Goal: Task Accomplishment & Management: Manage account settings

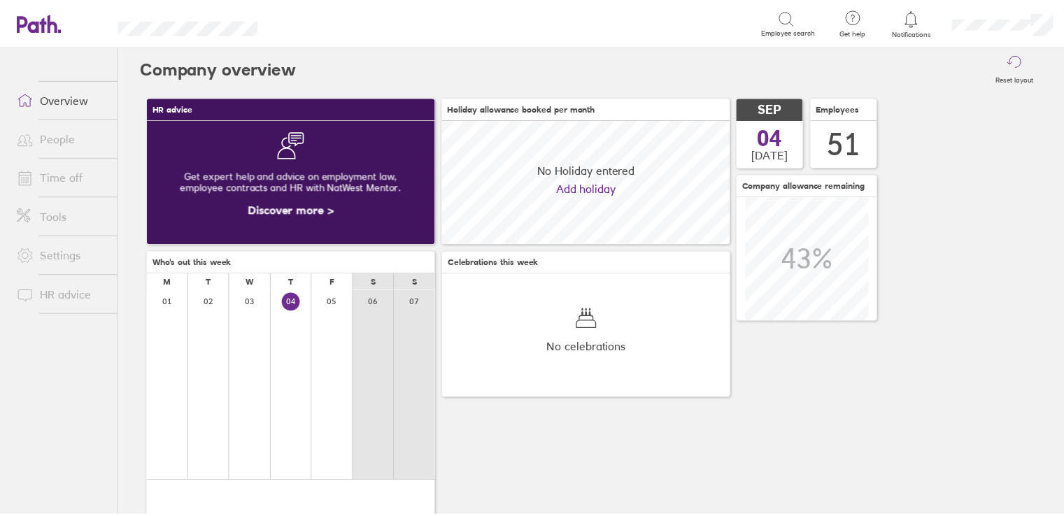
scroll to position [124, 291]
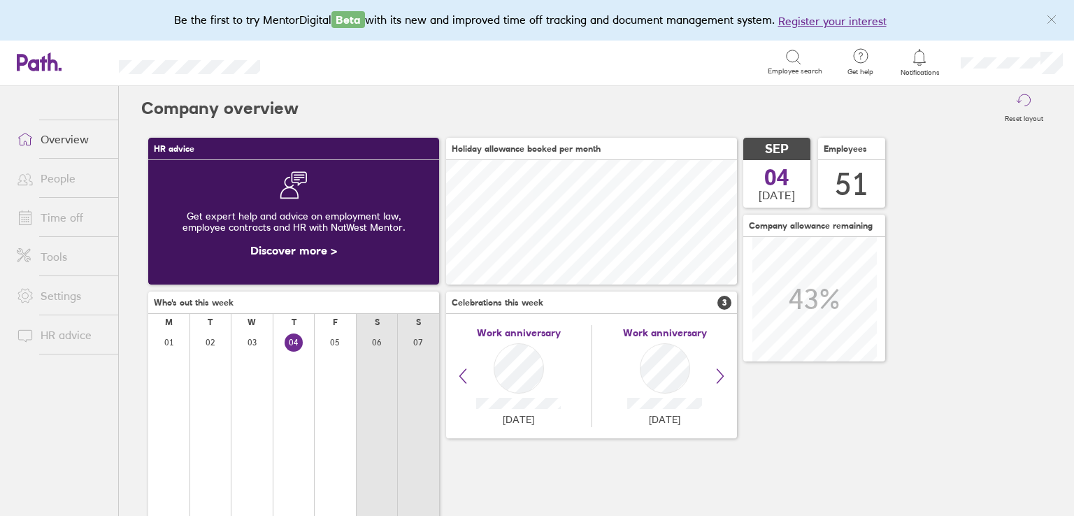
click at [50, 217] on link "Time off" at bounding box center [62, 218] width 113 height 28
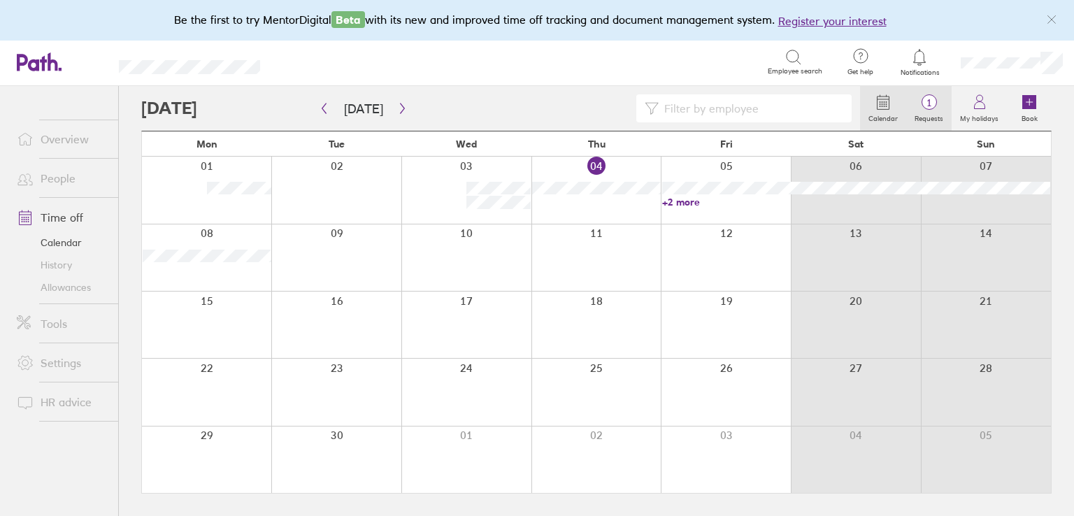
click at [936, 106] on span "1" at bounding box center [928, 102] width 45 height 11
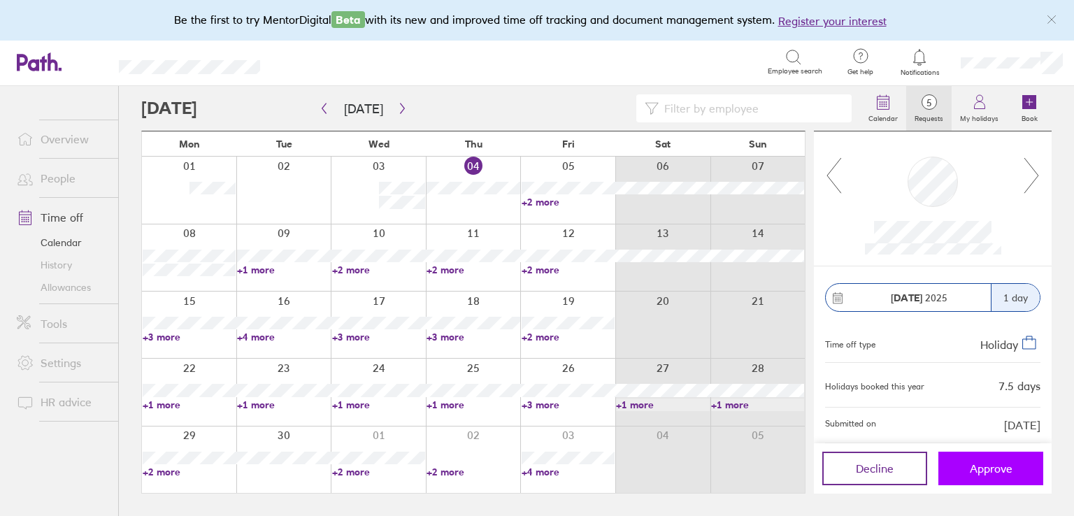
click at [997, 466] on span "Approve" at bounding box center [991, 468] width 43 height 13
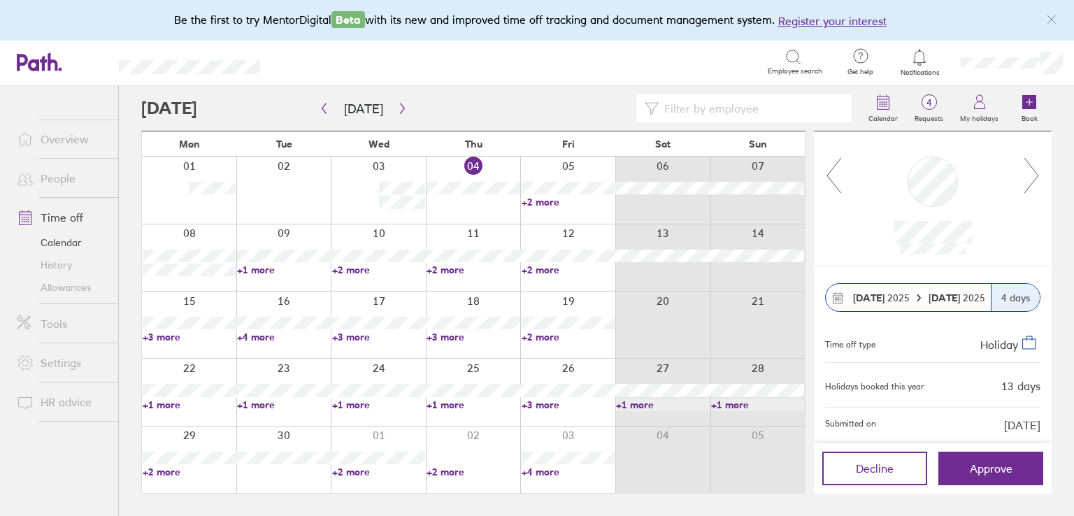
click at [533, 202] on link "+2 more" at bounding box center [568, 202] width 93 height 13
click at [535, 72] on div "Search" at bounding box center [529, 62] width 477 height 22
click at [166, 43] on header "Search Employee search Get help FAQs Contact us Notifications My profile Sign o…" at bounding box center [537, 63] width 1074 height 45
click at [249, 269] on link "+1 more" at bounding box center [283, 270] width 93 height 13
click at [339, 267] on link "+2 more" at bounding box center [378, 270] width 93 height 13
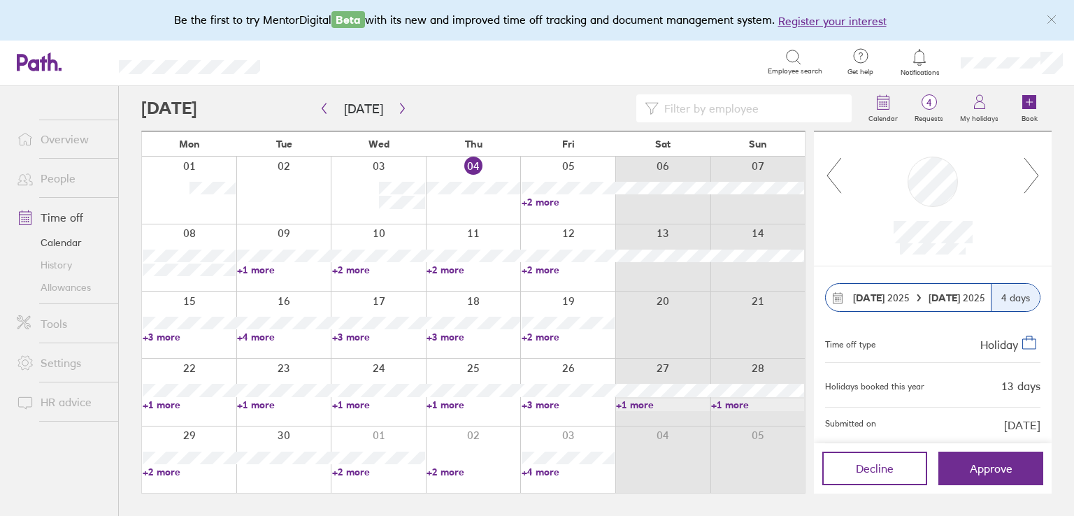
click at [348, 269] on link "+2 more" at bounding box center [378, 270] width 93 height 13
click at [539, 269] on link "+2 more" at bounding box center [568, 270] width 93 height 13
click at [539, 266] on link "+2 more" at bounding box center [568, 270] width 93 height 13
click at [513, 54] on div "Search" at bounding box center [529, 62] width 477 height 22
click at [344, 471] on link "+2 more" at bounding box center [378, 472] width 93 height 13
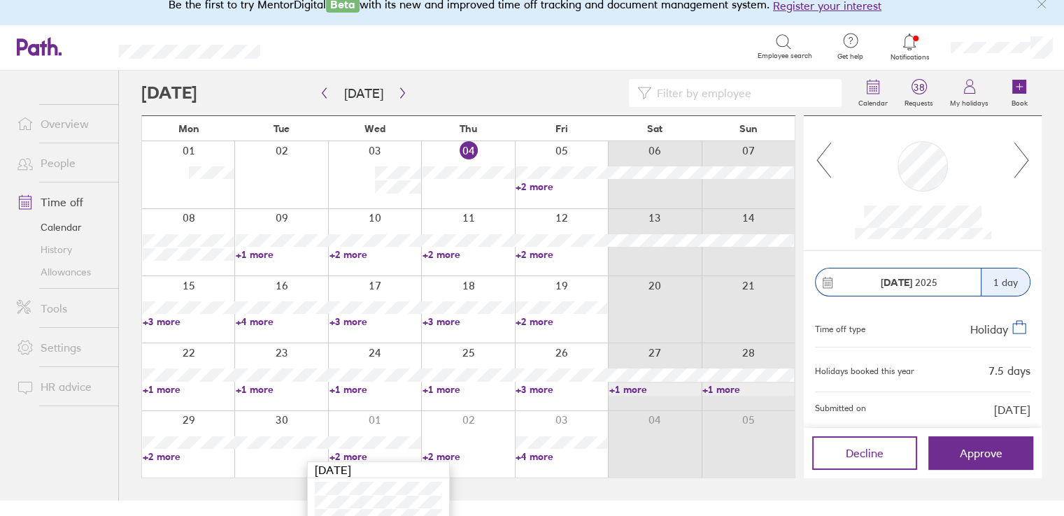
scroll to position [29, 0]
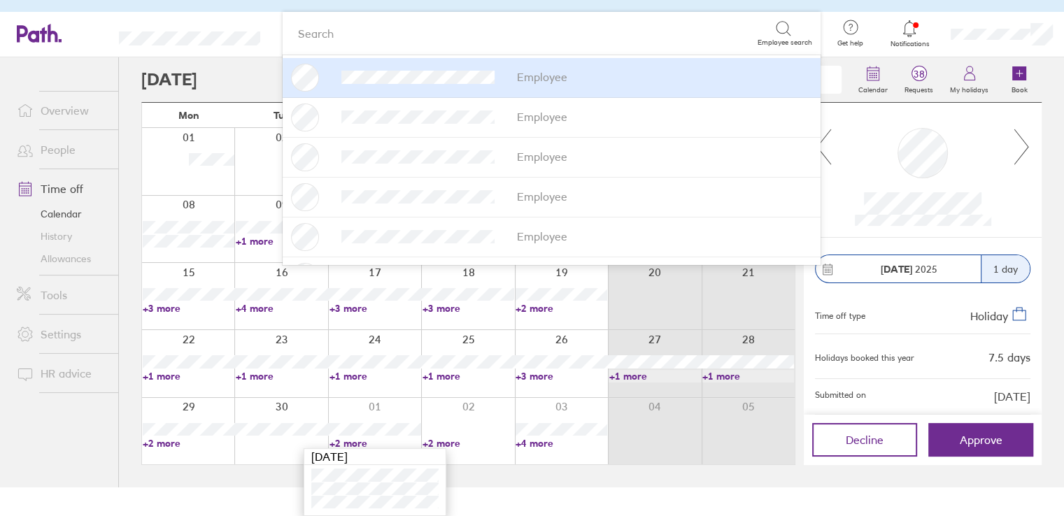
click at [270, 483] on main "[DATE] [DATE] Mon Tue Wed Thu Fri Sat Sun 01 02 03 04 05 06 07 +2 more 08 09 10…" at bounding box center [591, 272] width 900 height 430
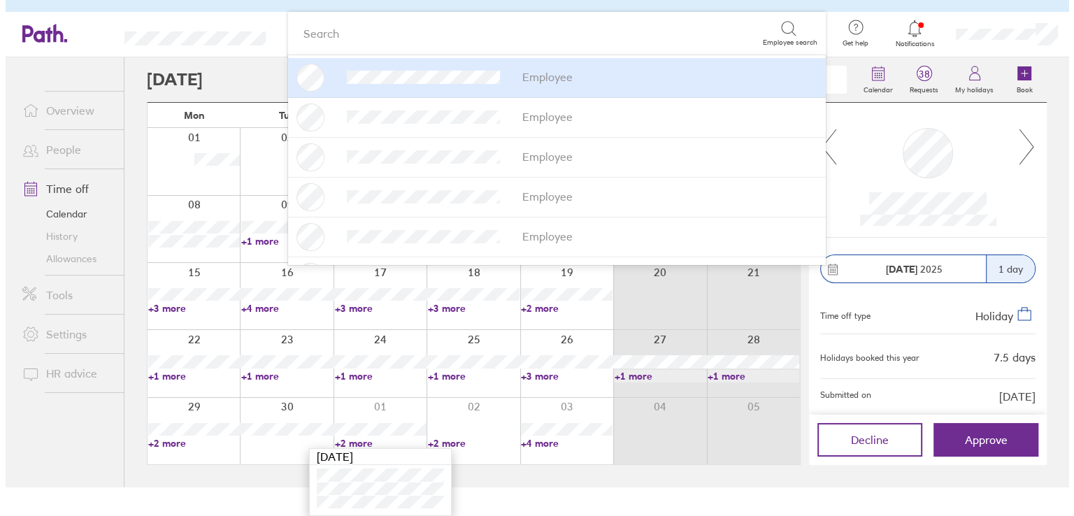
scroll to position [0, 0]
